Goal: Information Seeking & Learning: Learn about a topic

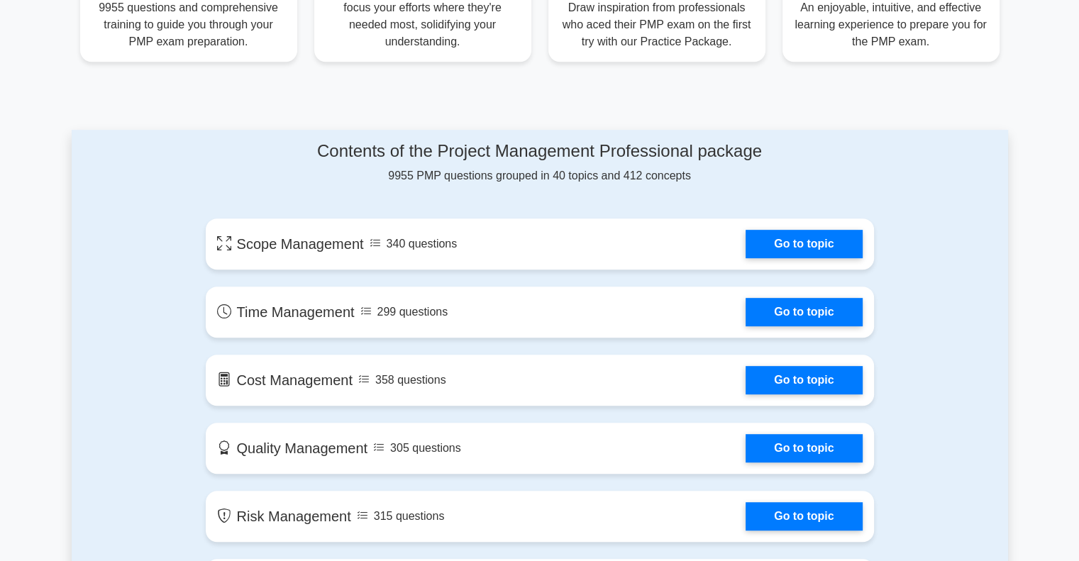
scroll to position [639, 0]
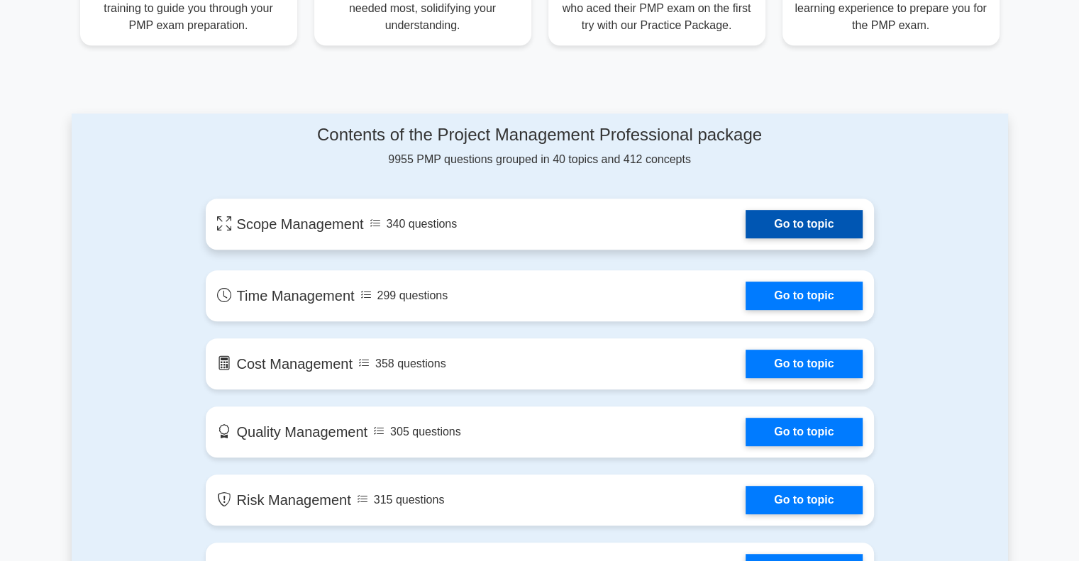
click at [809, 226] on link "Go to topic" at bounding box center [804, 224] width 116 height 28
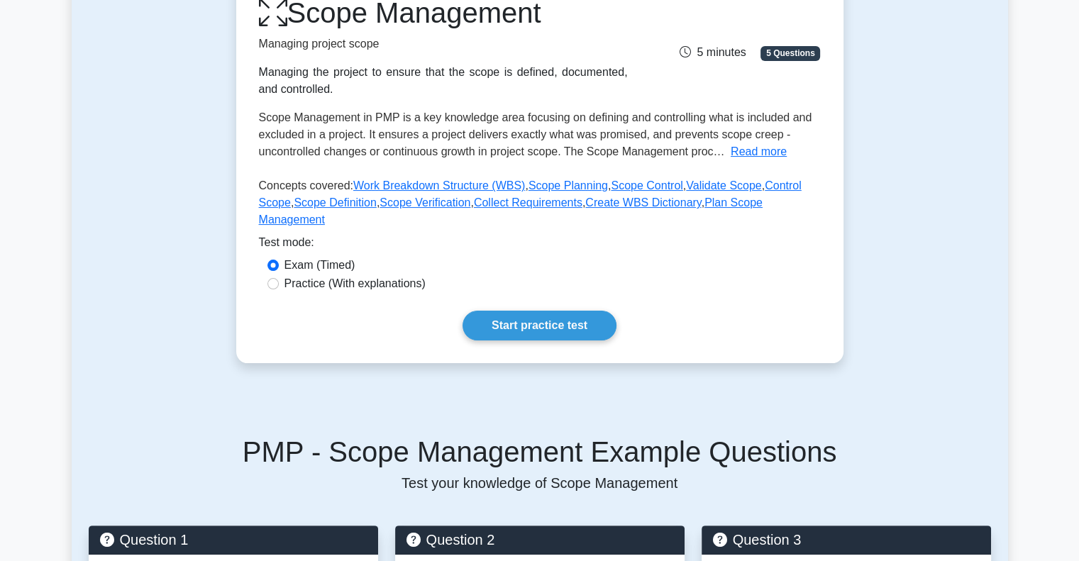
scroll to position [284, 0]
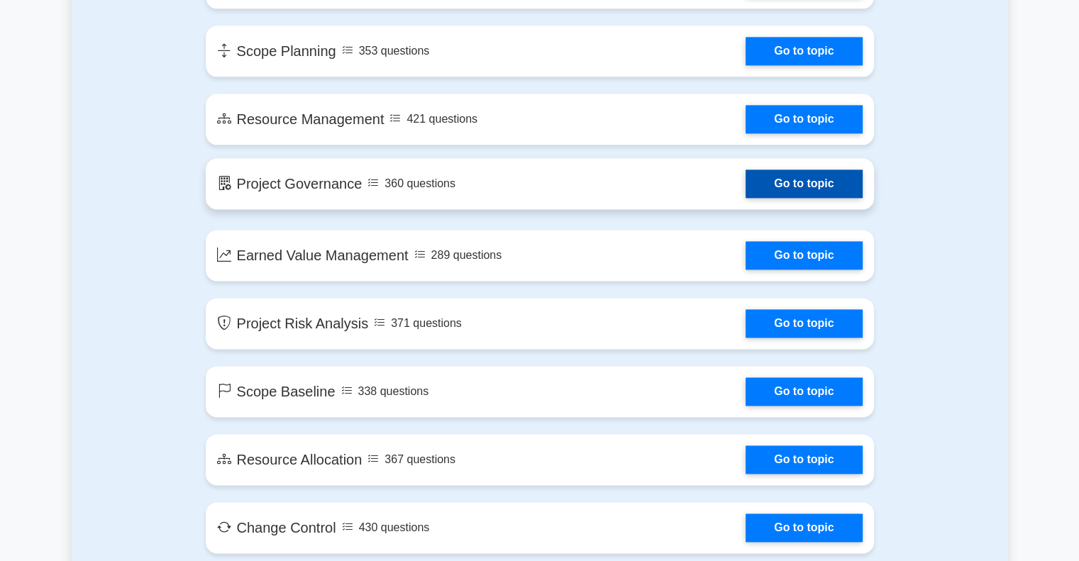
scroll to position [1844, 0]
